Goal: Task Accomplishment & Management: Use online tool/utility

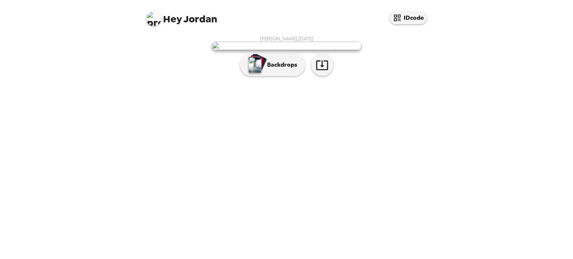
scroll to position [10, 0]
click at [316, 70] on icon "button" at bounding box center [322, 65] width 12 height 10
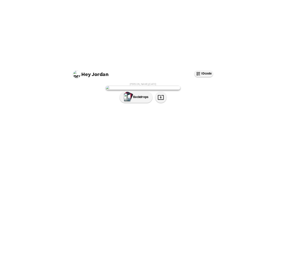
scroll to position [0, 0]
